Goal: Task Accomplishment & Management: Manage account settings

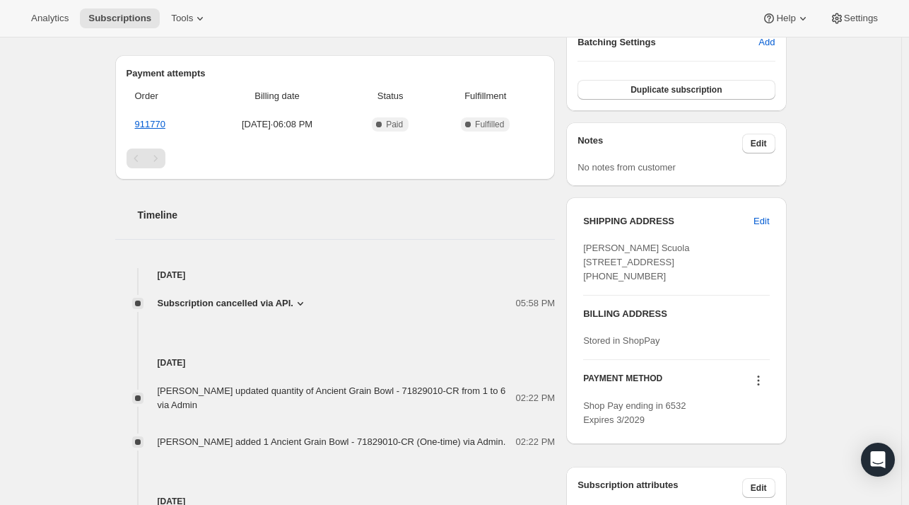
scroll to position [424, 0]
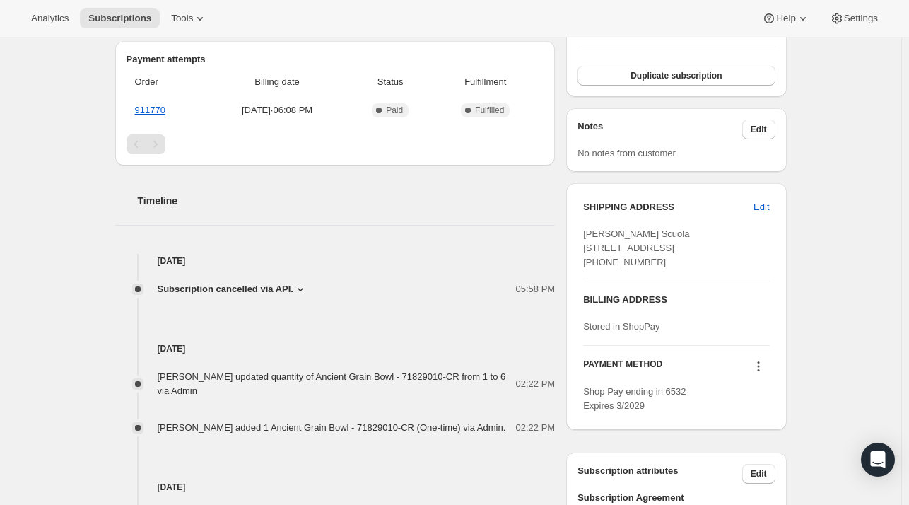
click at [227, 282] on span "Subscription cancelled via API." at bounding box center [226, 289] width 136 height 14
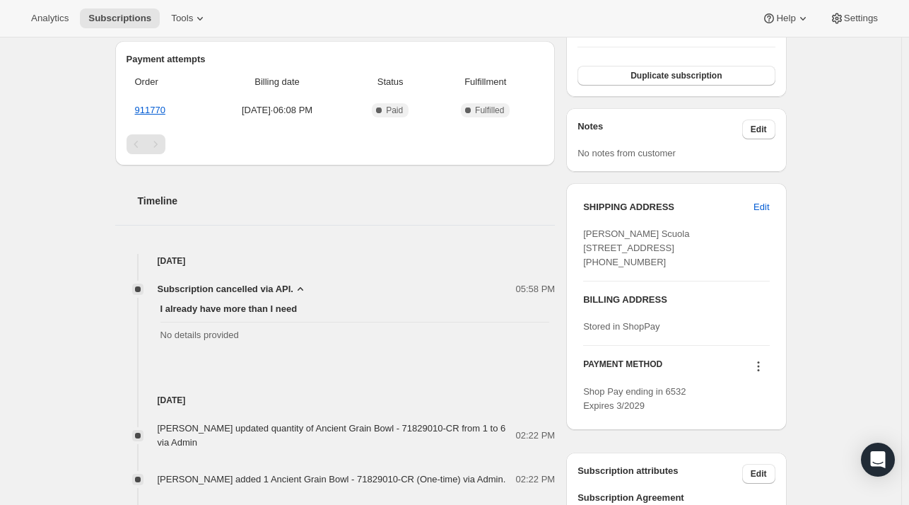
click at [235, 254] on h4 "[DATE]" at bounding box center [335, 261] width 441 height 14
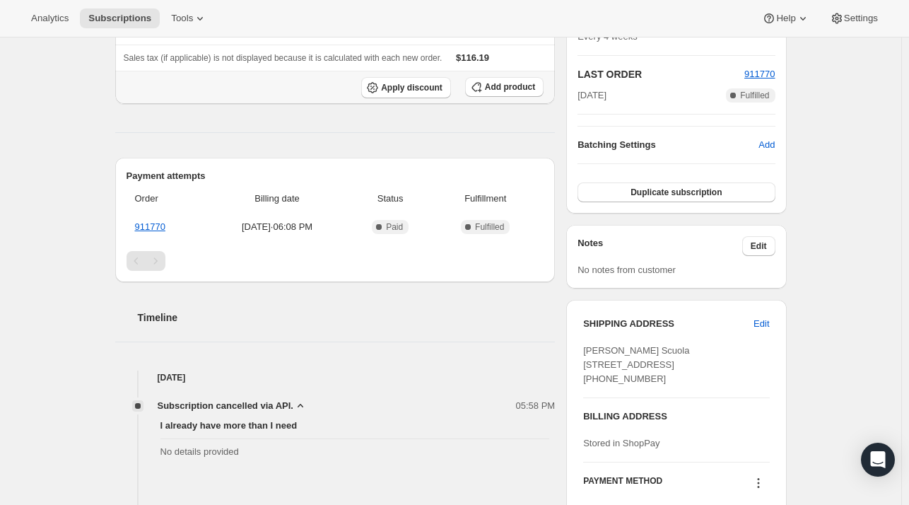
scroll to position [495, 0]
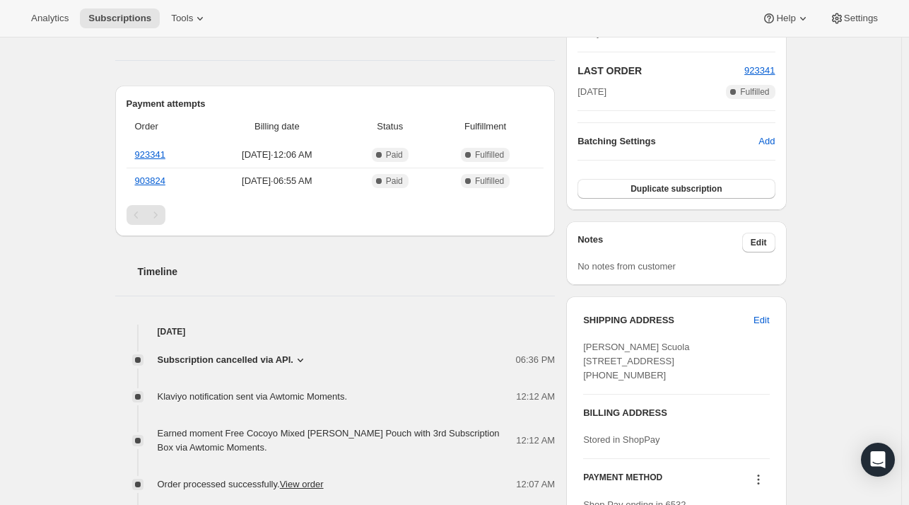
scroll to position [354, 0]
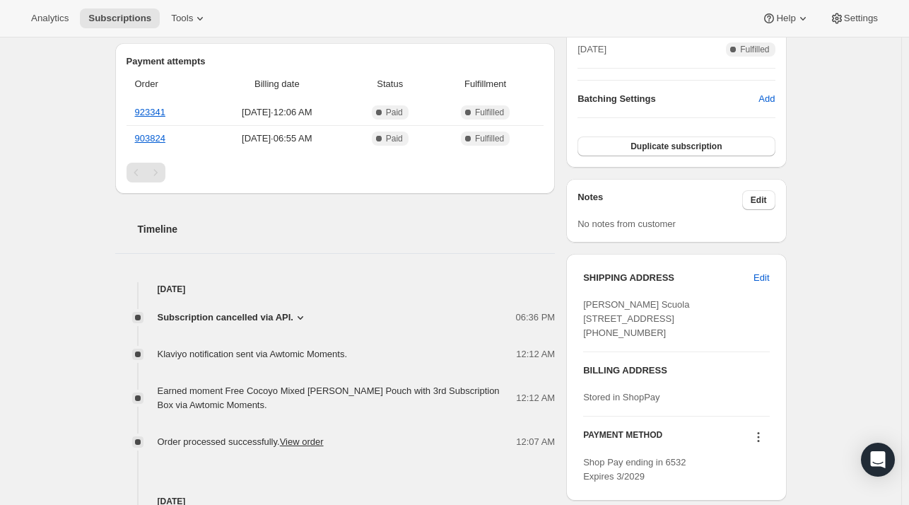
click at [273, 310] on span "Subscription cancelled via API." at bounding box center [226, 317] width 136 height 14
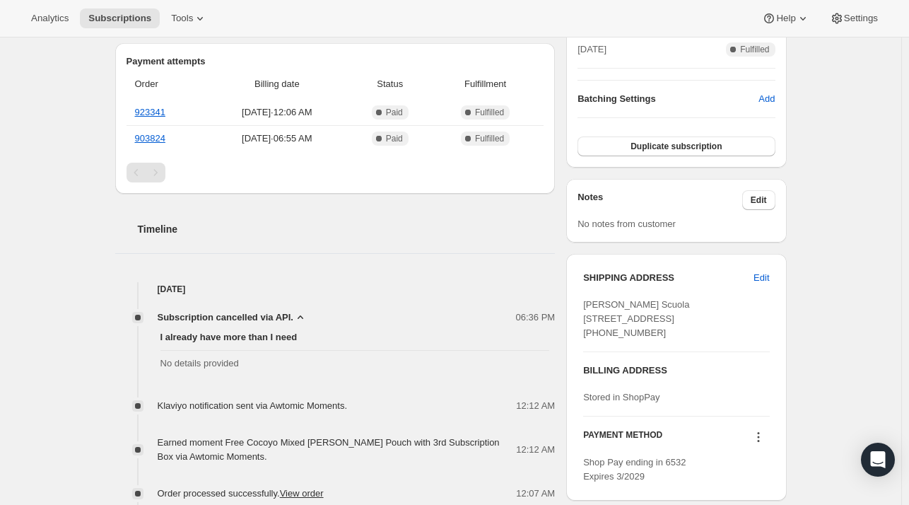
click at [293, 310] on icon at bounding box center [300, 317] width 14 height 14
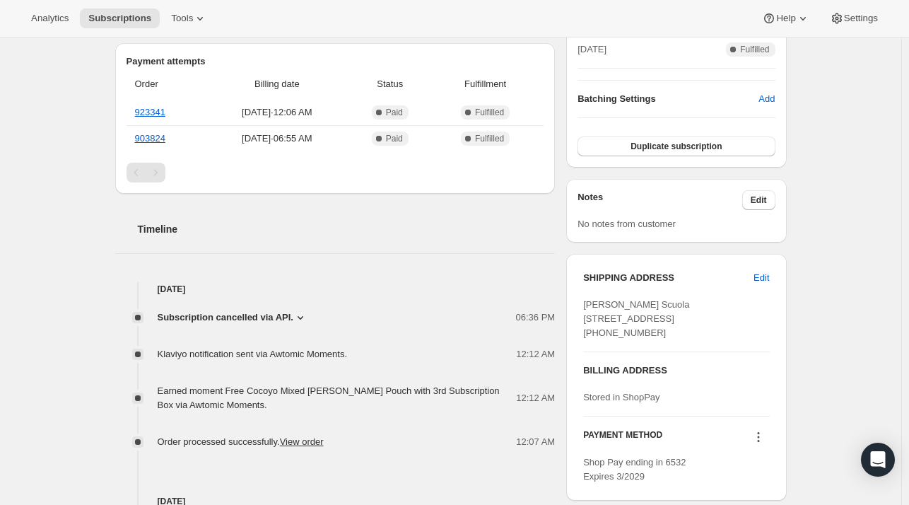
click at [230, 310] on span "Subscription cancelled via API." at bounding box center [226, 317] width 136 height 14
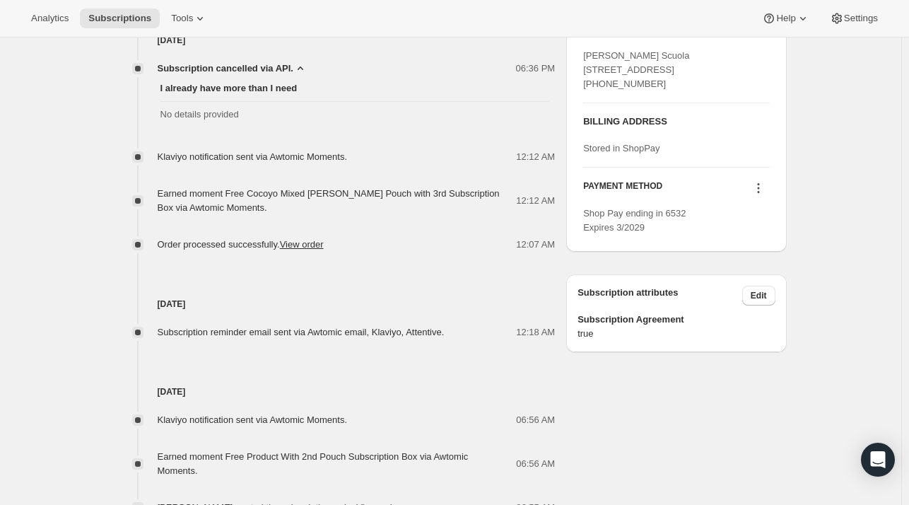
scroll to position [569, 0]
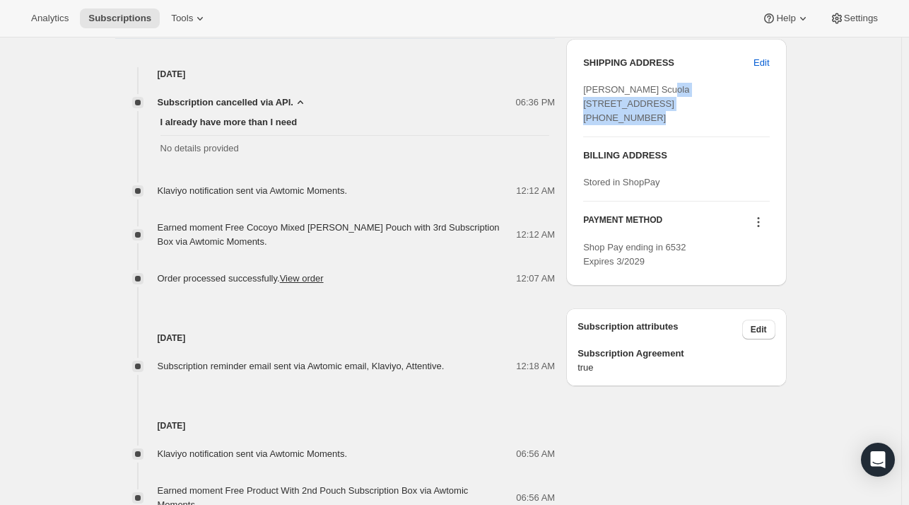
drag, startPoint x: 670, startPoint y: 116, endPoint x: 590, endPoint y: 110, distance: 80.8
click at [574, 103] on div "SHIPPING ADDRESS Edit [PERSON_NAME] [GEOGRAPHIC_DATA][STREET_ADDRESS] [PHONE_NU…" at bounding box center [676, 162] width 220 height 247
copy span "[STREET_ADDRESS]"
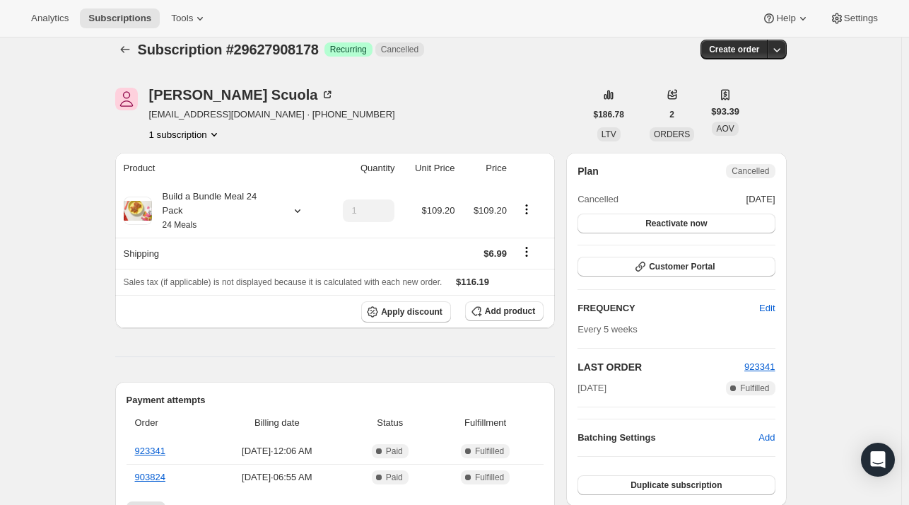
scroll to position [0, 0]
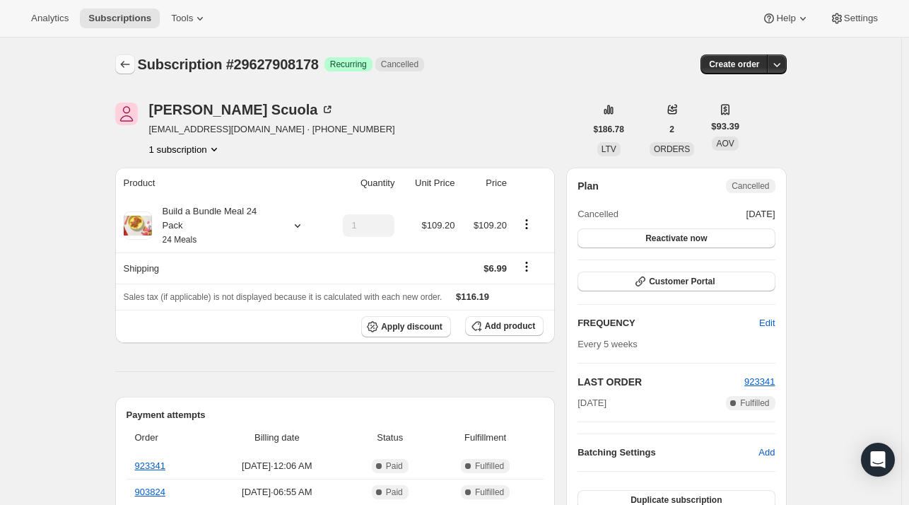
click at [124, 62] on icon "Subscriptions" at bounding box center [125, 64] width 14 height 14
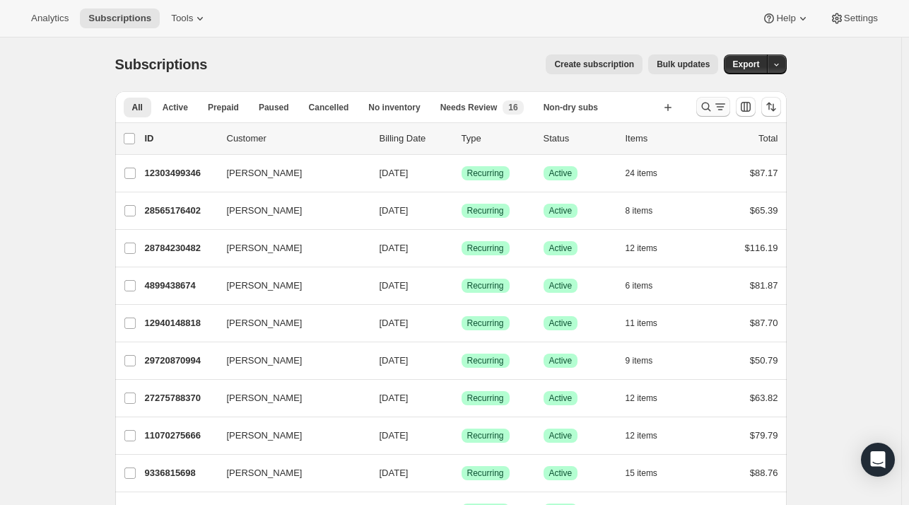
click at [713, 112] on icon "Search and filter results" at bounding box center [706, 107] width 14 height 14
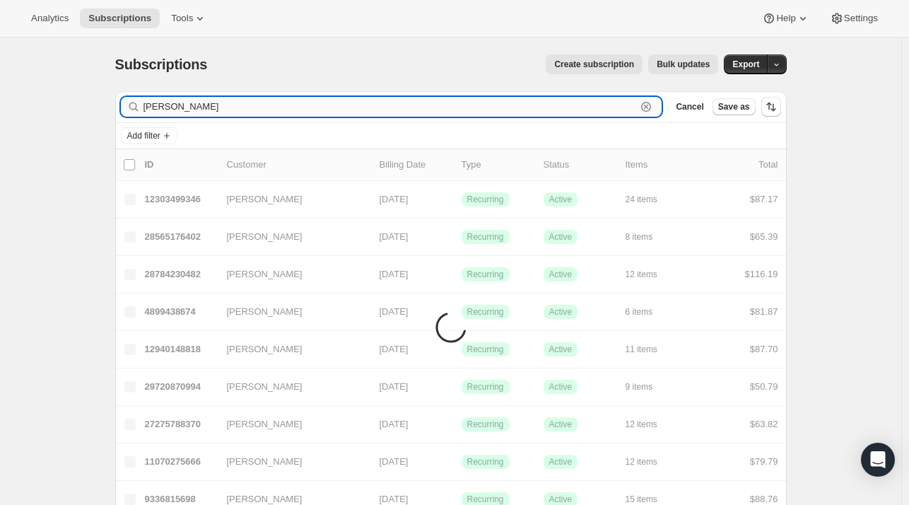
click at [437, 110] on input "[PERSON_NAME]" at bounding box center [391, 107] width 494 height 20
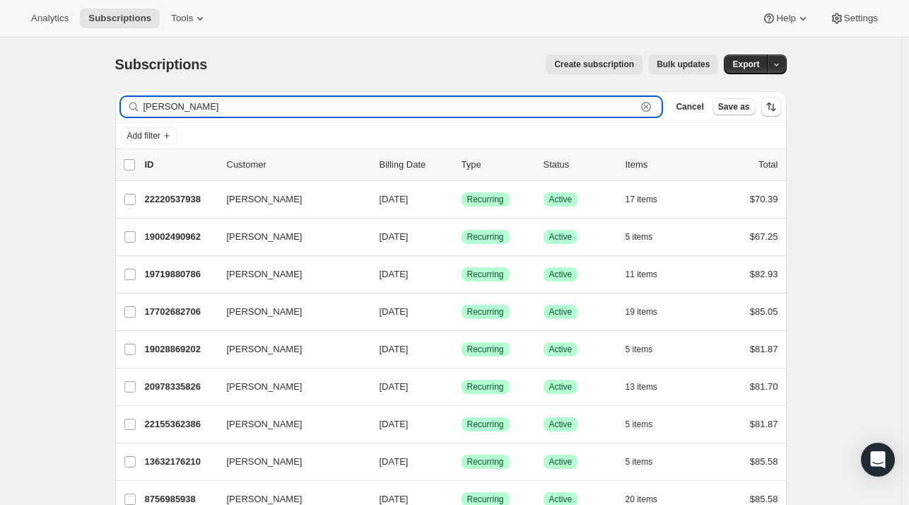
click at [204, 110] on input "[PERSON_NAME]" at bounding box center [391, 107] width 494 height 20
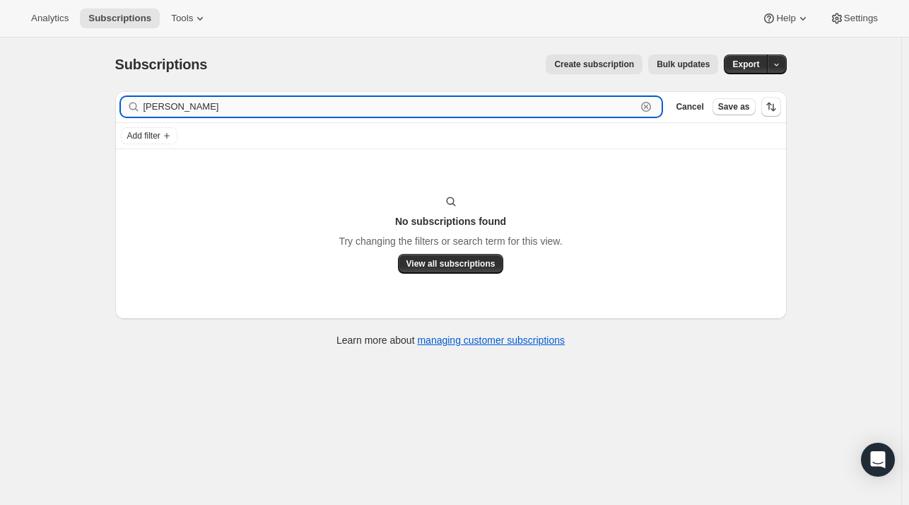
drag, startPoint x: 221, startPoint y: 101, endPoint x: 157, endPoint y: 112, distance: 64.6
click at [144, 112] on div "[PERSON_NAME] Clear" at bounding box center [392, 107] width 542 height 20
type input "[PERSON_NAME]"
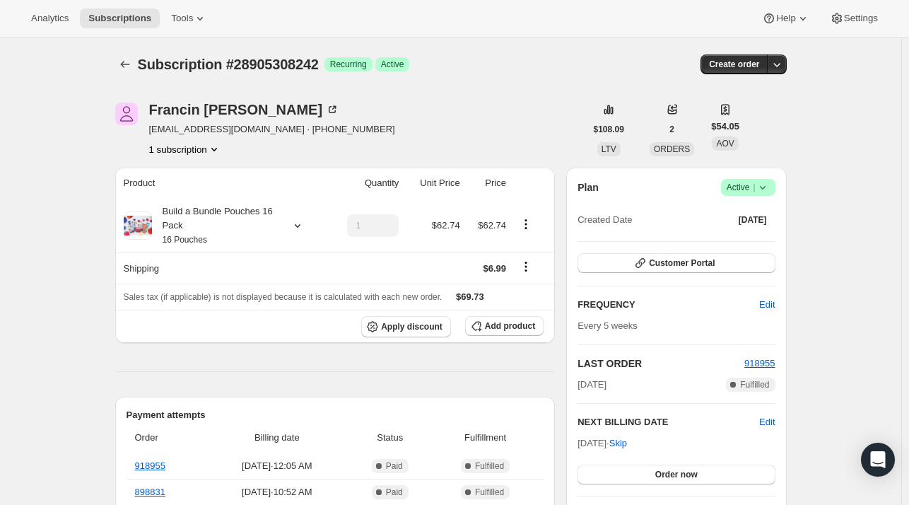
scroll to position [71, 0]
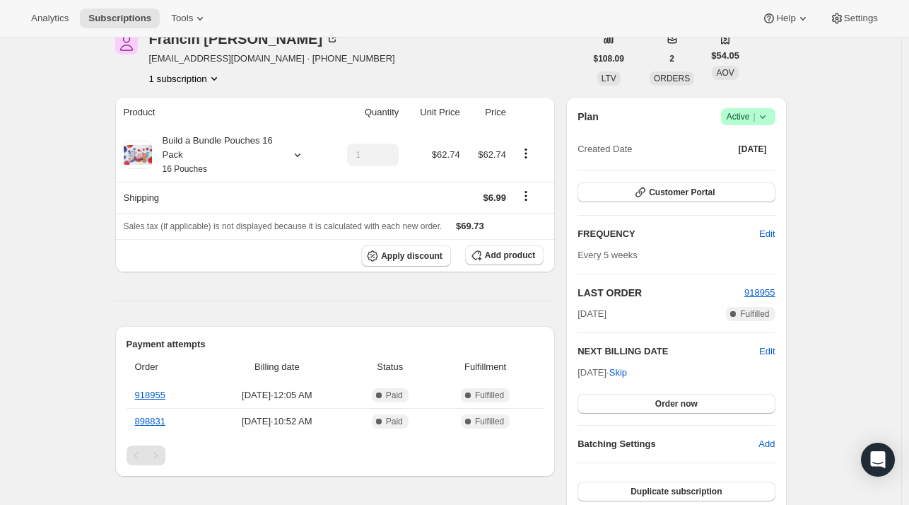
click at [514, 95] on div "Francin Cifuentes studioasalonjc@gmail.com · +12013320298 1 subscription $108.0…" at bounding box center [445, 483] width 683 height 949
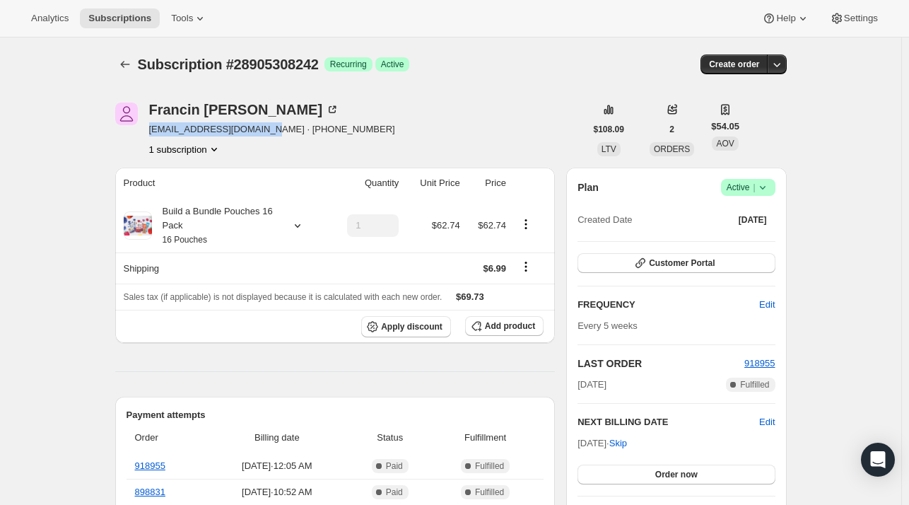
drag, startPoint x: 262, startPoint y: 129, endPoint x: 151, endPoint y: 128, distance: 111.0
click at [151, 128] on div "Francin Cifuentes studioasalonjc@gmail.com · +12013320298 1 subscription" at bounding box center [350, 130] width 470 height 54
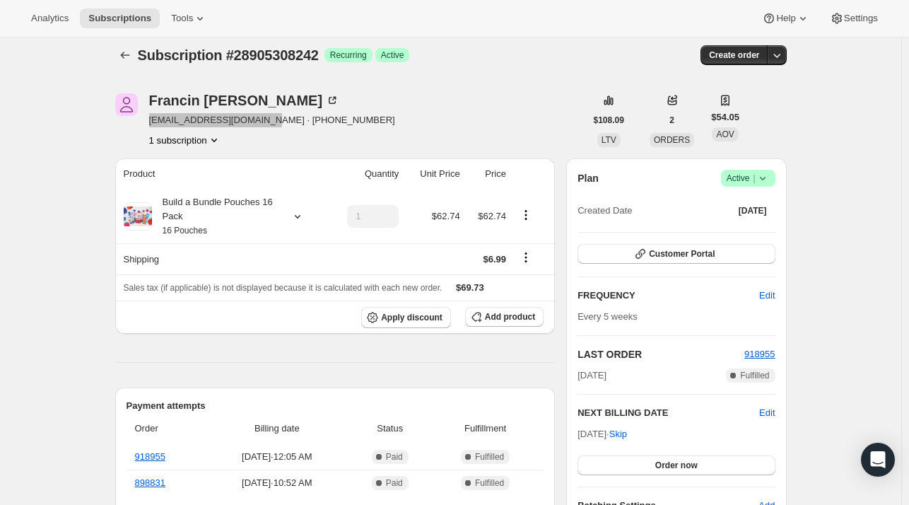
scroll to position [71, 0]
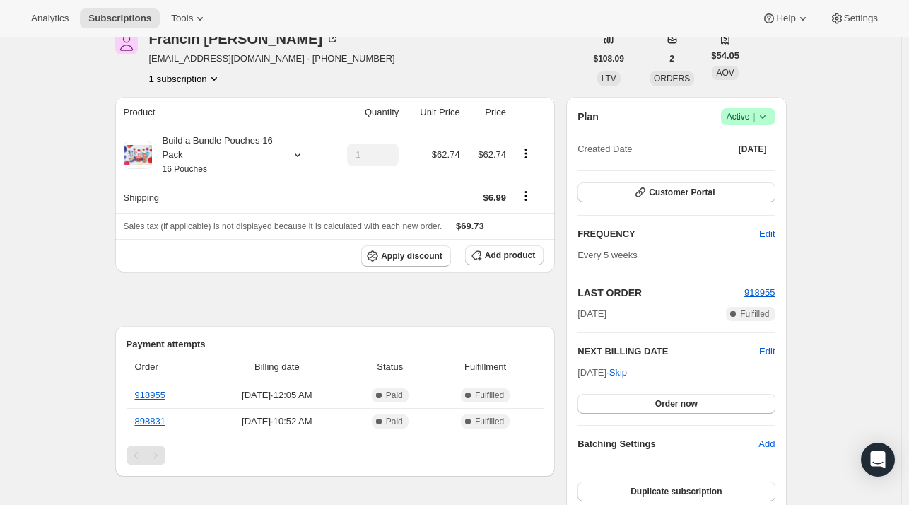
click at [736, 112] on span "Active |" at bounding box center [748, 117] width 43 height 14
click at [730, 171] on span "Cancel subscription" at bounding box center [753, 168] width 80 height 11
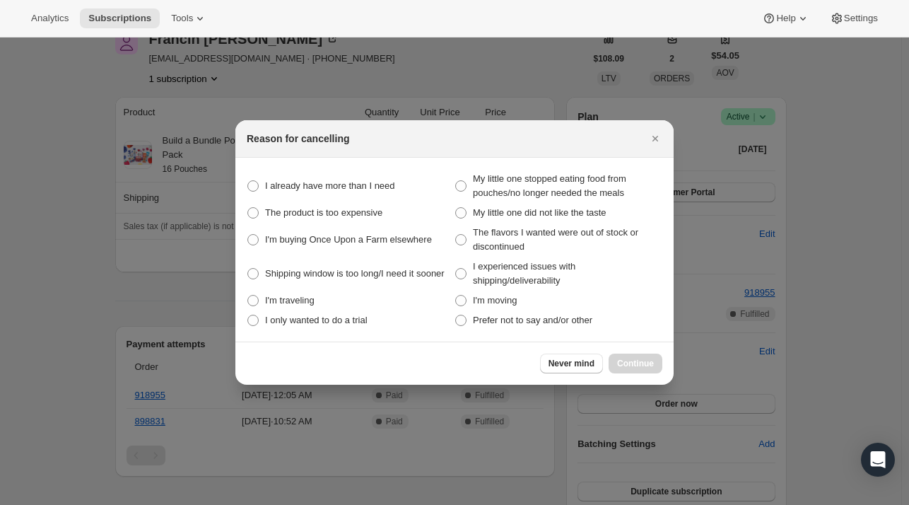
drag, startPoint x: 510, startPoint y: 139, endPoint x: 414, endPoint y: 128, distance: 96.8
click at [393, 128] on div "Reason for cancelling" at bounding box center [454, 138] width 438 height 37
click at [465, 322] on span ":r21:" at bounding box center [460, 320] width 11 height 11
click at [456, 315] on other "Prefer not to say and/or other" at bounding box center [455, 315] width 1 height 1
radio other "true"
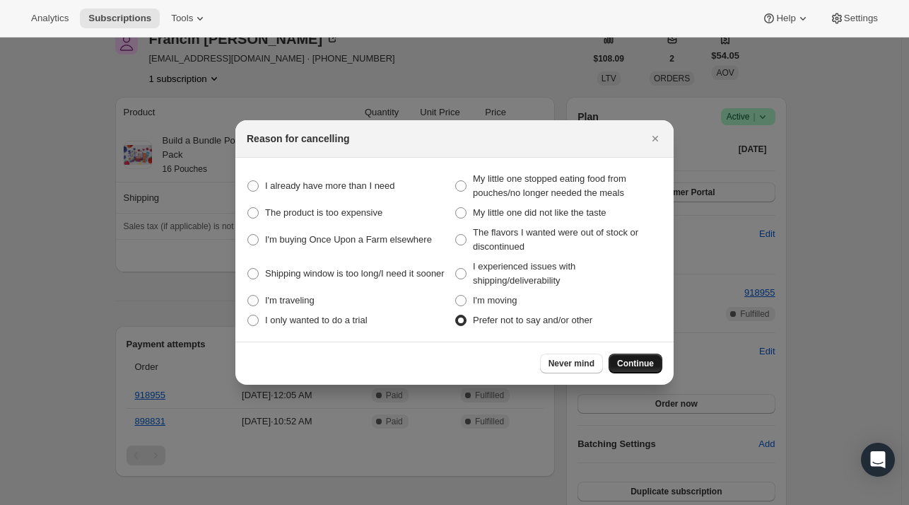
click at [636, 363] on span "Continue" at bounding box center [635, 363] width 37 height 11
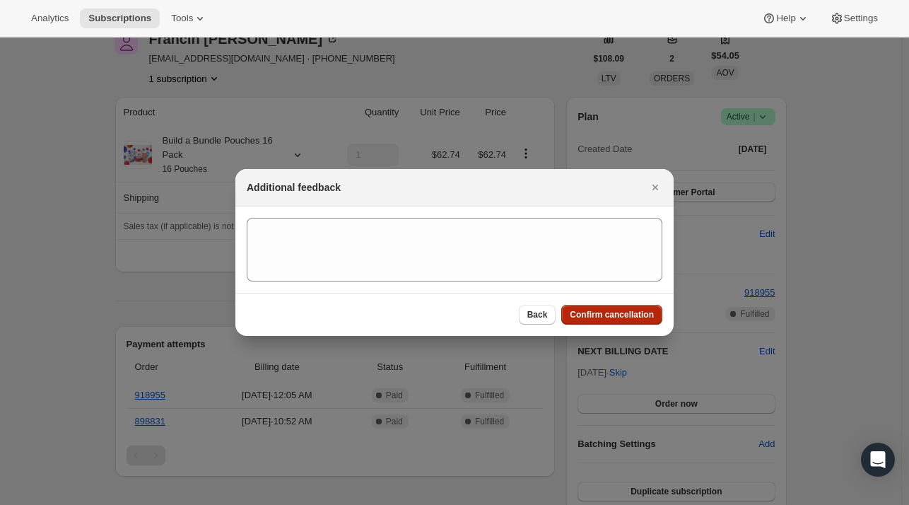
click at [609, 313] on span "Confirm cancellation" at bounding box center [612, 314] width 84 height 11
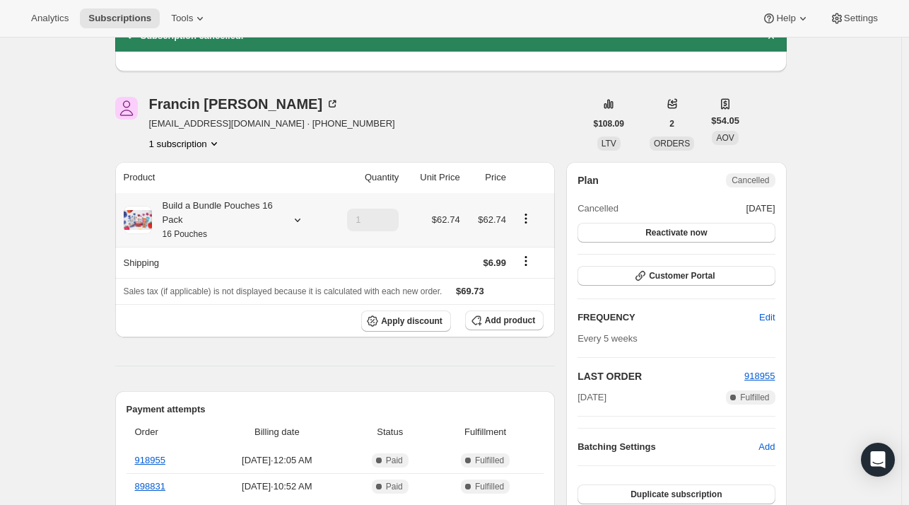
click at [303, 224] on icon at bounding box center [298, 220] width 14 height 14
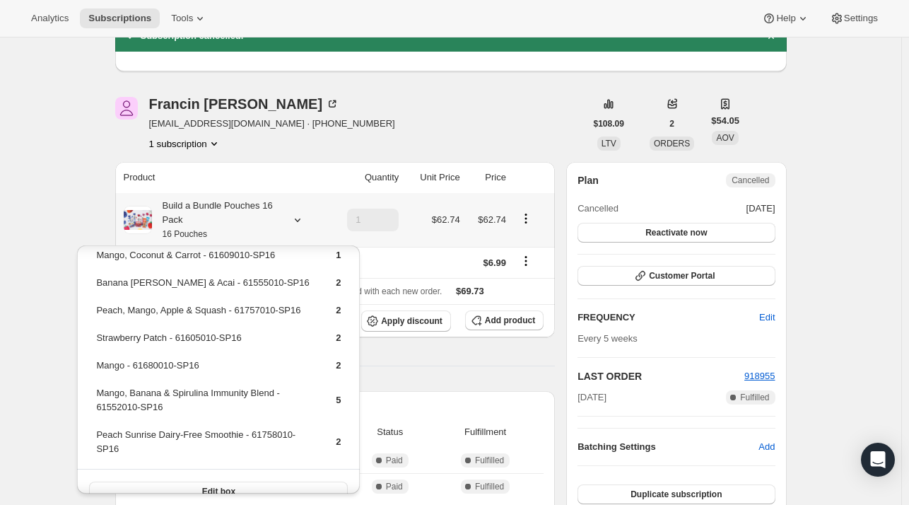
scroll to position [0, 0]
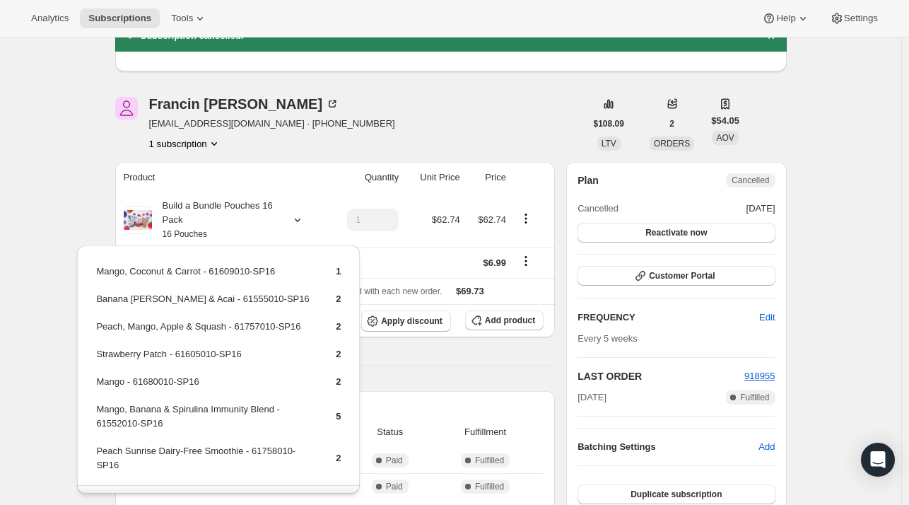
drag, startPoint x: 102, startPoint y: 155, endPoint x: 91, endPoint y: 153, distance: 11.4
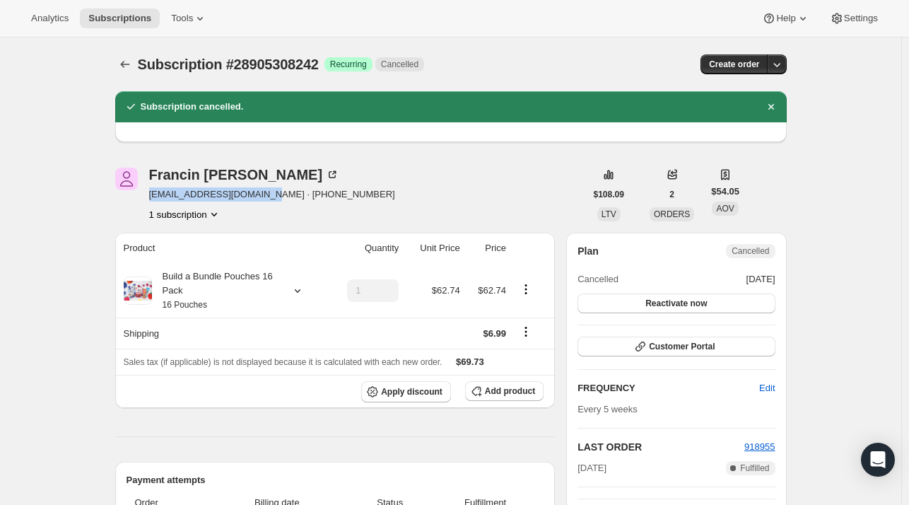
drag, startPoint x: 260, startPoint y: 193, endPoint x: 153, endPoint y: 197, distance: 106.9
click at [153, 197] on span "studioasalonjc@gmail.com · +12013320298" at bounding box center [272, 194] width 246 height 14
copy span "studioasalonjc@gmail.com"
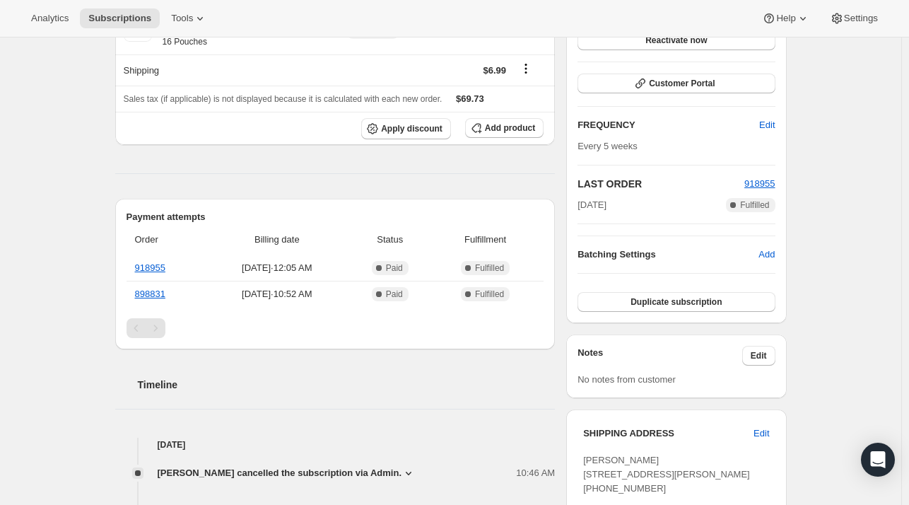
scroll to position [283, 0]
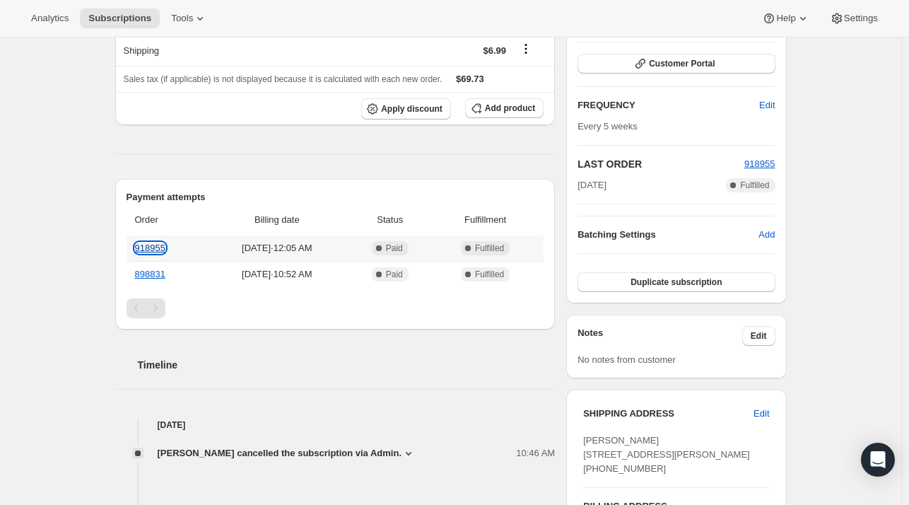
click at [158, 251] on link "918955" at bounding box center [150, 248] width 30 height 11
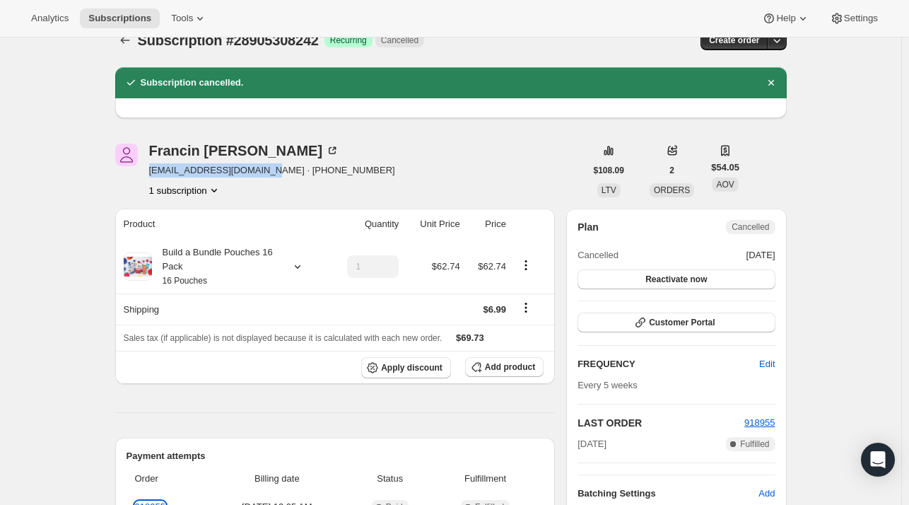
scroll to position [0, 0]
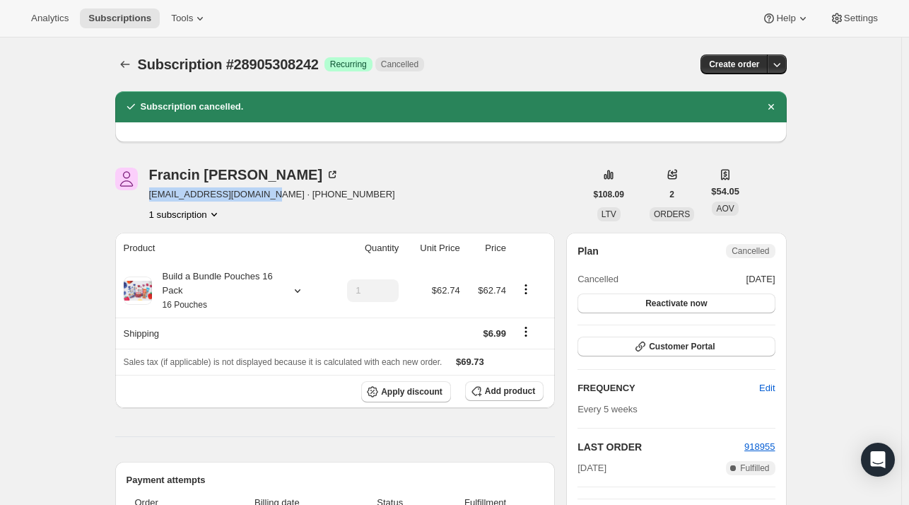
copy span "studioasalonjc@gmail.com"
